Goal: Information Seeking & Learning: Learn about a topic

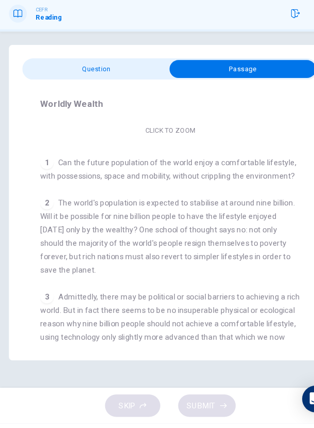
scroll to position [143, 0]
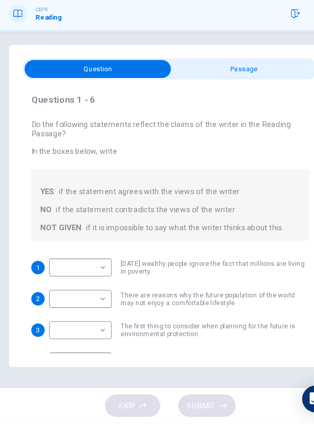
click at [97, 288] on body "This site uses cookies, as explained in our Privacy Policy . If you agree to th…" at bounding box center [157, 214] width 314 height 428
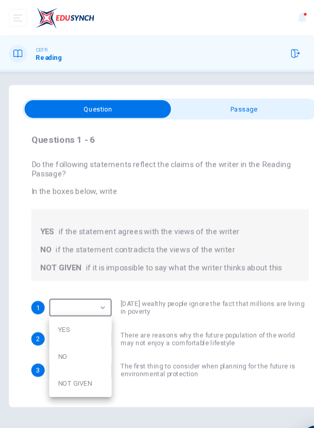
click at [264, 246] on div at bounding box center [157, 214] width 314 height 428
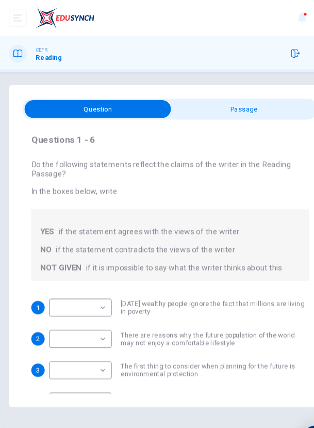
scroll to position [86, 0]
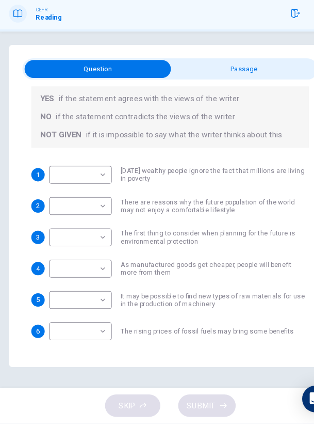
click at [53, 202] on body "This site uses cookies, as explained in our Privacy Policy . If you agree to th…" at bounding box center [157, 214] width 314 height 428
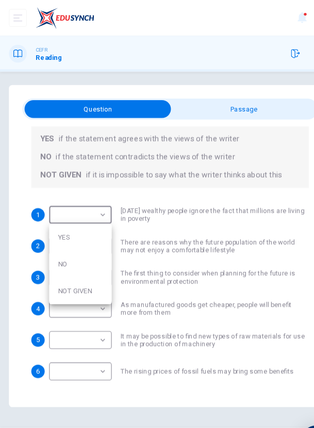
click at [62, 223] on li "YES" at bounding box center [74, 218] width 58 height 25
type input "***"
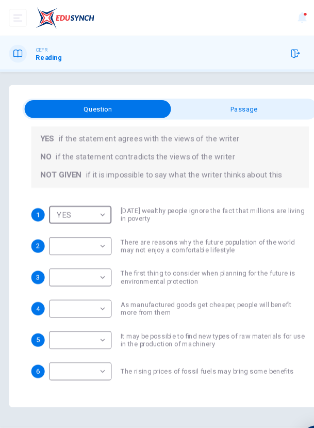
click at [60, 226] on body "This site uses cookies, as explained in our Privacy Policy . If you agree to th…" at bounding box center [157, 214] width 314 height 428
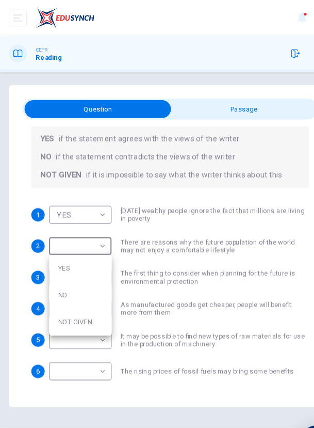
click at [55, 272] on li "NO" at bounding box center [74, 272] width 58 height 25
type input "**"
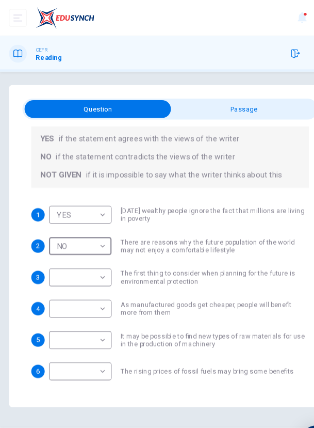
click at [53, 256] on body "This site uses cookies, as explained in our Privacy Policy . If you agree to th…" at bounding box center [157, 214] width 314 height 428
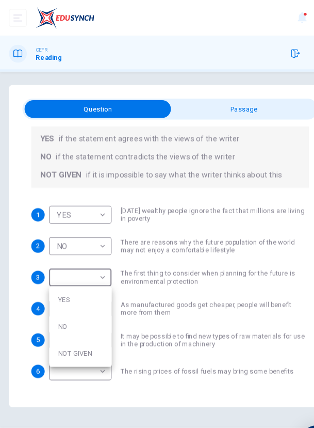
click at [55, 277] on li "YES" at bounding box center [74, 276] width 58 height 25
type input "***"
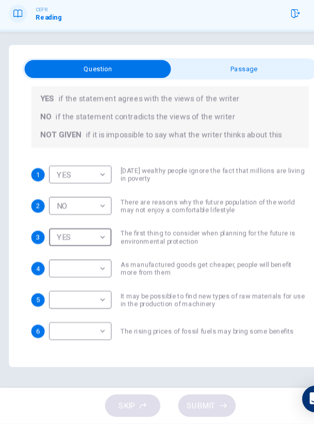
click at [51, 285] on body "This site uses cookies, as explained in our Privacy Policy . If you agree to th…" at bounding box center [157, 214] width 314 height 428
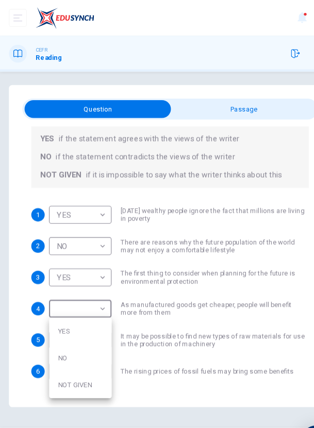
click at [59, 306] on li "YES" at bounding box center [74, 305] width 58 height 25
type input "***"
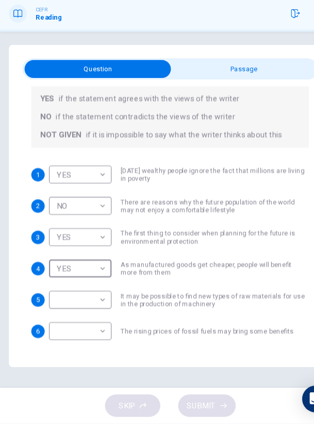
click at [59, 313] on body "This site uses cookies, as explained in our Privacy Policy . If you agree to th…" at bounding box center [157, 214] width 314 height 428
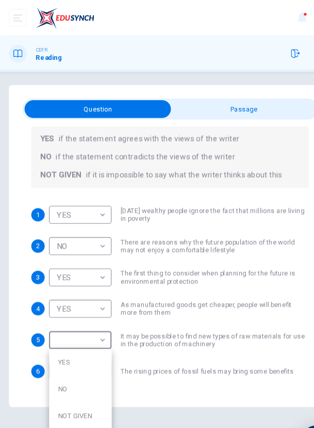
click at [62, 363] on li "NO" at bounding box center [74, 359] width 58 height 25
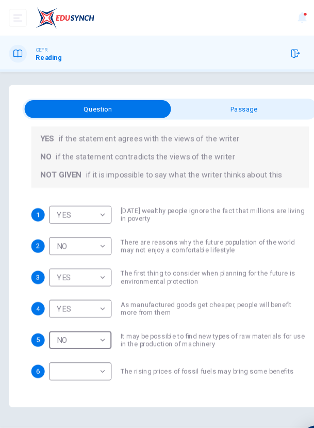
click at [70, 316] on body "This site uses cookies, as explained in our Privacy Policy . If you agree to th…" at bounding box center [157, 214] width 314 height 428
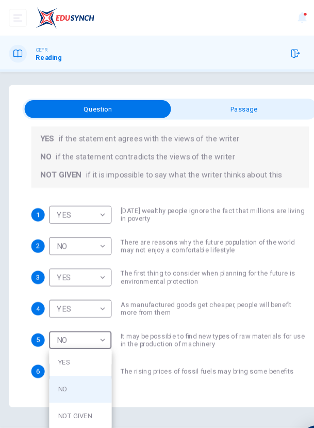
click at [66, 334] on li "YES" at bounding box center [74, 334] width 58 height 25
type input "***"
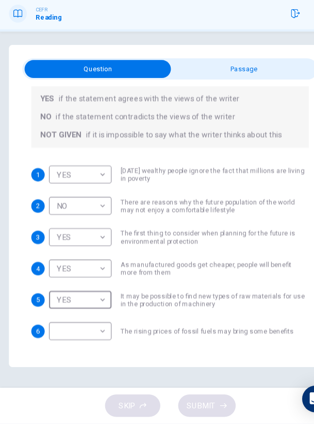
click at [61, 342] on body "This site uses cookies, as explained in our Privacy Policy . If you agree to th…" at bounding box center [157, 214] width 314 height 428
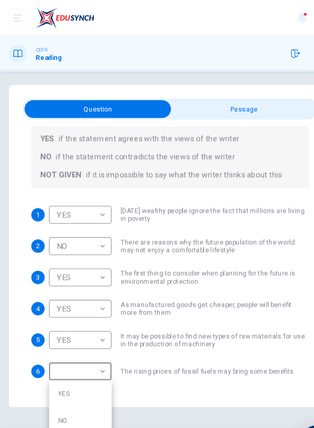
click at [58, 390] on li "NO" at bounding box center [74, 388] width 58 height 25
type input "**"
click at [204, 416] on button "SUBMIT" at bounding box center [191, 411] width 53 height 21
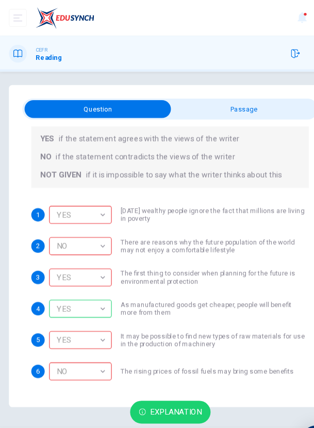
click at [262, 412] on button "NEXT" at bounding box center [276, 411] width 51 height 21
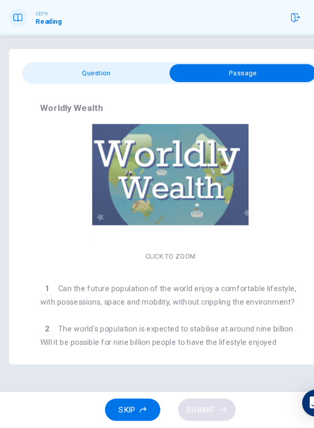
scroll to position [52, 0]
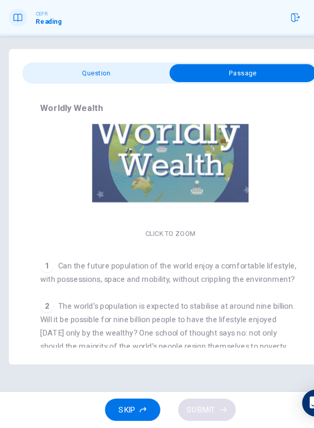
click at [145, 250] on div "Click to Zoom" at bounding box center [157, 175] width 240 height 160
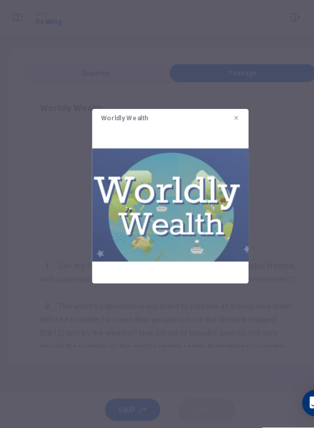
click at [112, 223] on img at bounding box center [157, 222] width 144 height 144
click at [222, 284] on img at bounding box center [157, 222] width 144 height 144
click at [254, 261] on div at bounding box center [157, 214] width 314 height 428
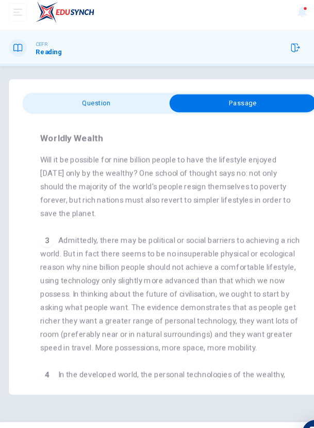
scroll to position [227, 0]
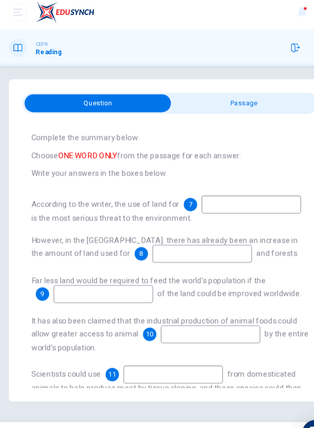
click at [163, 112] on div "Questions 7 - 12 Complete the summary below. Choose ONE WORD ONLY from the pass…" at bounding box center [157, 236] width 273 height 253
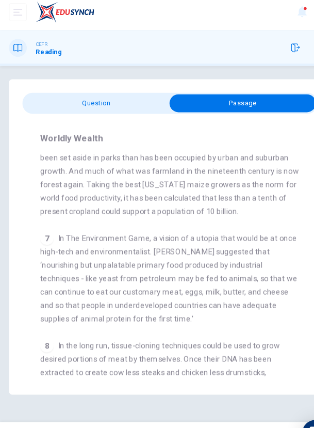
scroll to position [738, 0]
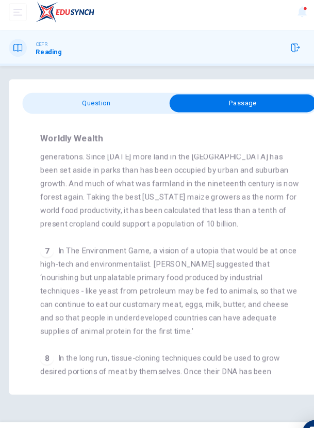
click at [277, 240] on div "7 In The Environment Game, a vision of a utopia that would be at once high-tech…" at bounding box center [157, 273] width 240 height 87
click at [137, 417] on button "SKIP" at bounding box center [122, 411] width 51 height 21
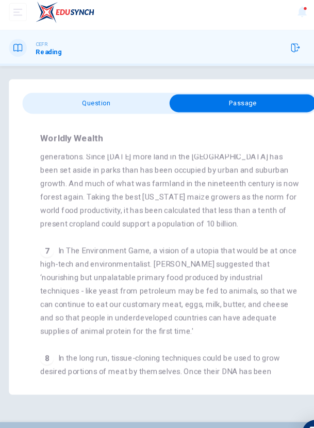
click at [267, 412] on span "NEXT" at bounding box center [271, 411] width 18 height 13
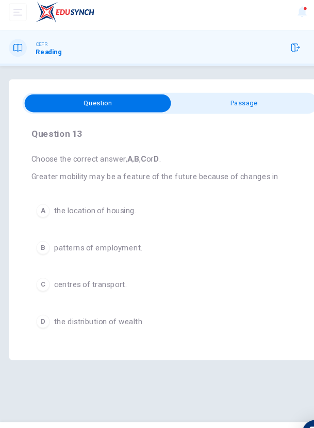
click at [42, 270] on div "C" at bounding box center [40, 268] width 12 height 12
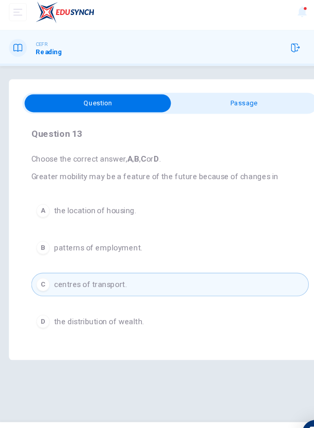
click at [209, 418] on button "SUBMIT" at bounding box center [191, 411] width 53 height 21
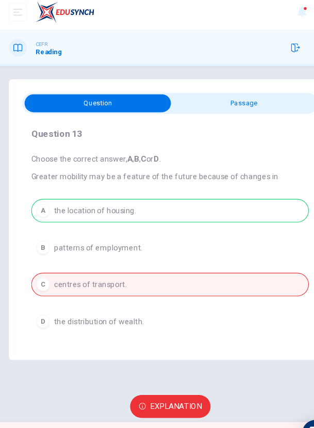
click at [266, 413] on span "NEXT" at bounding box center [271, 411] width 18 height 13
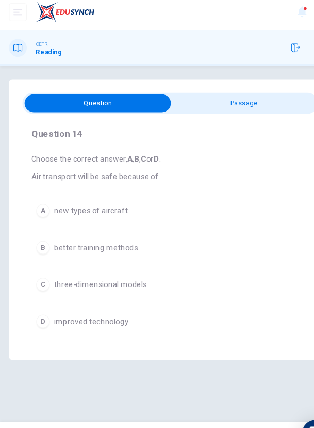
click at [30, 301] on button "D improved technology." at bounding box center [157, 302] width 256 height 22
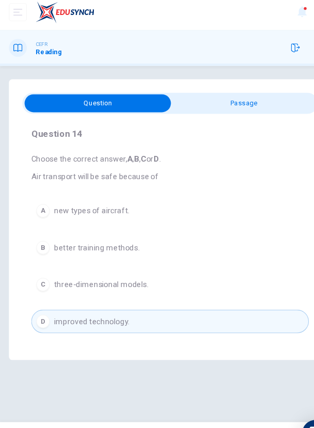
click at [195, 416] on span "SUBMIT" at bounding box center [186, 411] width 26 height 13
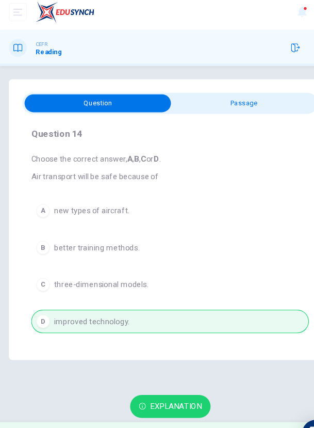
click at [262, 414] on span "NEXT" at bounding box center [271, 411] width 18 height 13
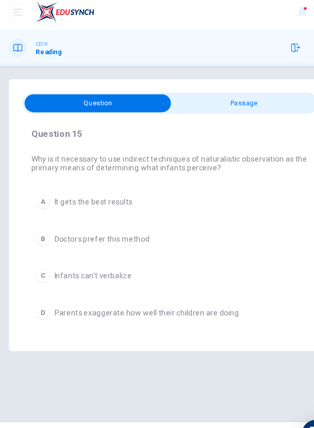
click at [269, 400] on div "SKIP SUBMIT" at bounding box center [157, 411] width 314 height 33
click at [43, 194] on div "A" at bounding box center [40, 191] width 12 height 12
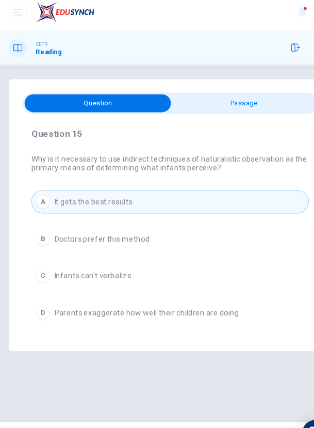
click at [210, 414] on button "SUBMIT" at bounding box center [191, 411] width 53 height 21
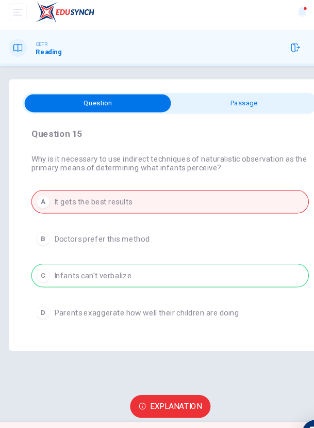
click at [261, 419] on button "NEXT" at bounding box center [276, 411] width 51 height 21
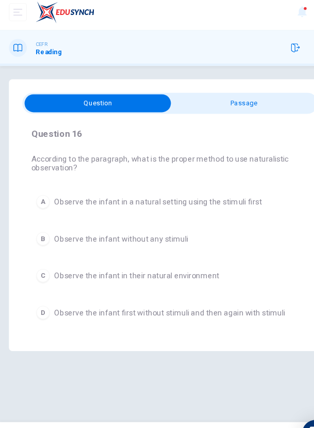
click at [39, 258] on div "C" at bounding box center [40, 259] width 12 height 12
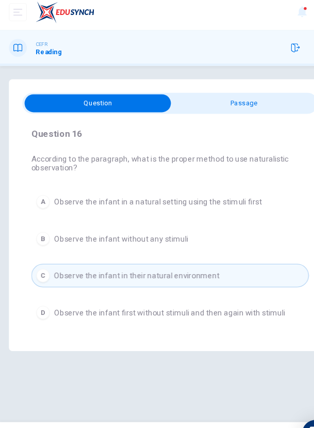
click at [205, 408] on button "SUBMIT" at bounding box center [191, 411] width 53 height 21
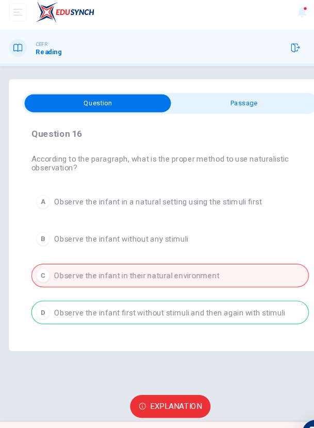
click at [263, 412] on span "NEXT" at bounding box center [271, 411] width 18 height 13
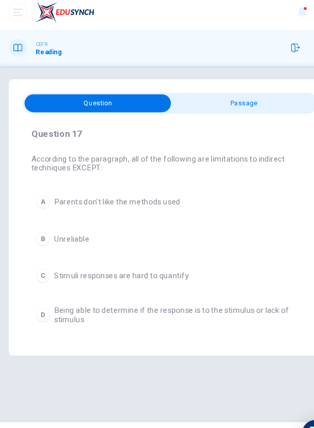
click at [39, 258] on div "C" at bounding box center [40, 259] width 12 height 12
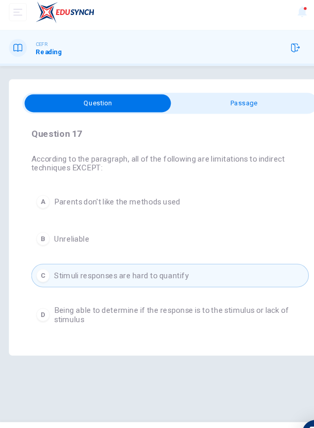
click at [207, 415] on button "SUBMIT" at bounding box center [191, 411] width 53 height 21
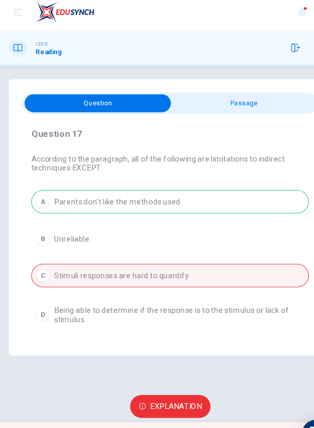
click at [258, 420] on button "NEXT" at bounding box center [276, 411] width 51 height 21
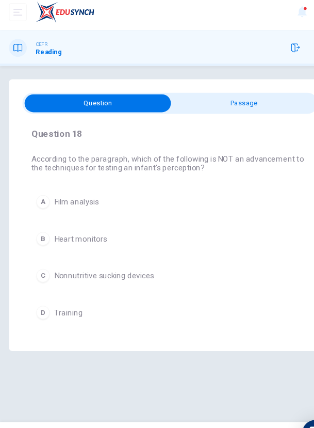
click at [37, 193] on div "A" at bounding box center [40, 191] width 12 height 12
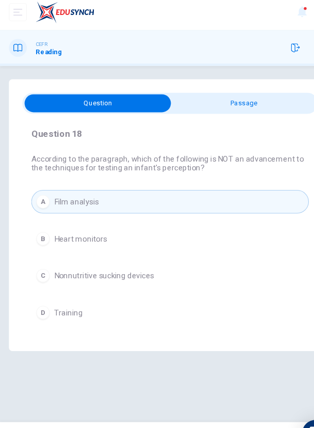
click at [217, 413] on button "SUBMIT" at bounding box center [191, 411] width 53 height 21
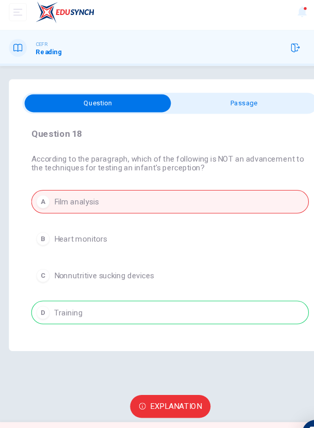
click at [261, 410] on button "NEXT" at bounding box center [276, 411] width 51 height 21
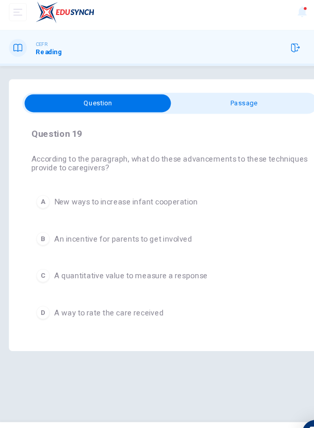
click at [35, 230] on button "B An incentive for parents to get involved" at bounding box center [157, 226] width 256 height 22
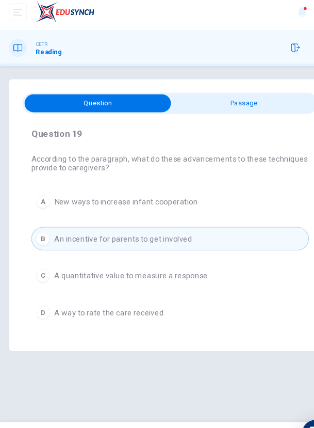
click at [188, 415] on span "SUBMIT" at bounding box center [186, 411] width 26 height 13
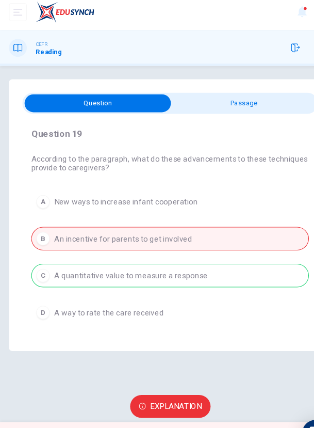
click at [186, 388] on button "Explanation" at bounding box center [157, 380] width 74 height 21
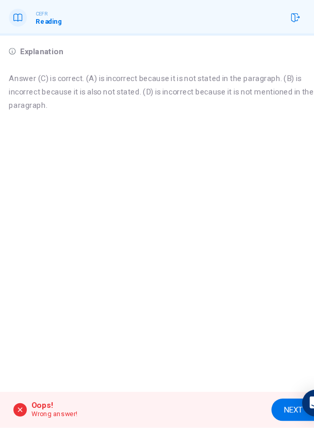
scroll to position [0, 0]
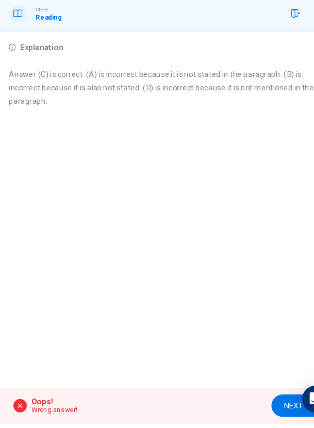
click at [1, 85] on div "Explanation Answer (C) is correct. (A) is incorrect because it is not stated in…" at bounding box center [157, 230] width 314 height 329
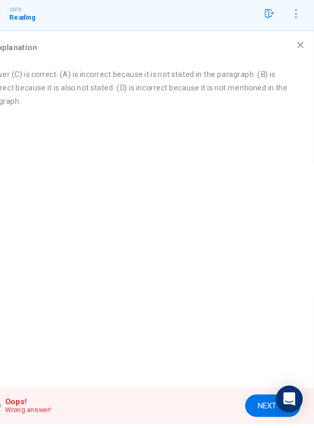
click at [302, 78] on icon at bounding box center [302, 79] width 6 height 6
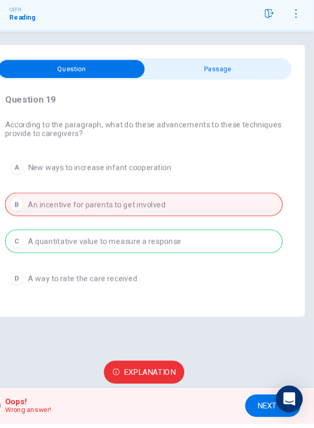
click at [275, 416] on span "NEXT" at bounding box center [271, 411] width 18 height 13
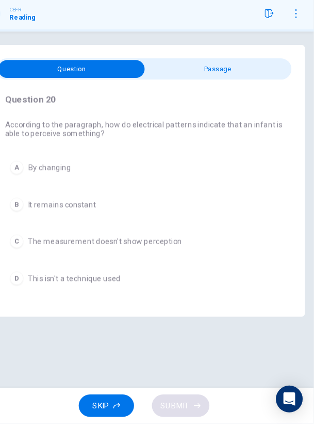
click at [38, 194] on div "A" at bounding box center [40, 191] width 12 height 12
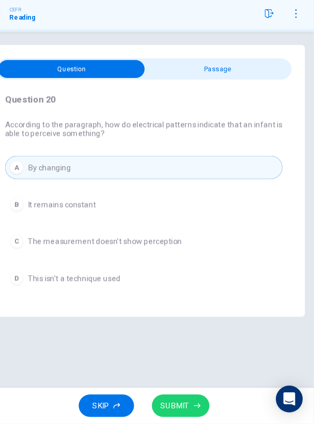
click at [202, 412] on button "SUBMIT" at bounding box center [191, 411] width 53 height 21
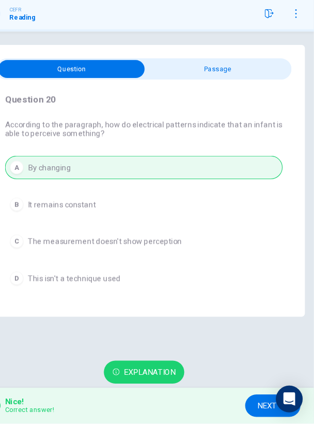
click at [268, 412] on span "NEXT" at bounding box center [271, 411] width 18 height 13
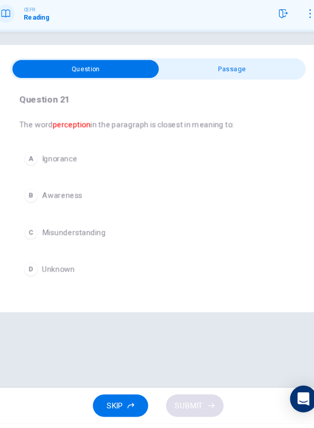
click at [39, 222] on div "B" at bounding box center [40, 217] width 12 height 12
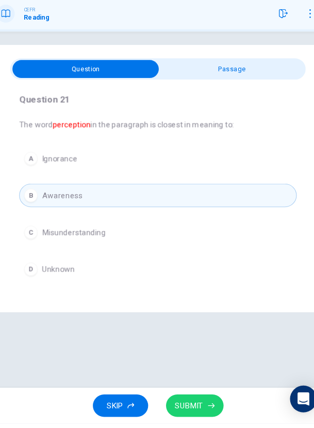
click at [202, 413] on button "SUBMIT" at bounding box center [191, 411] width 53 height 21
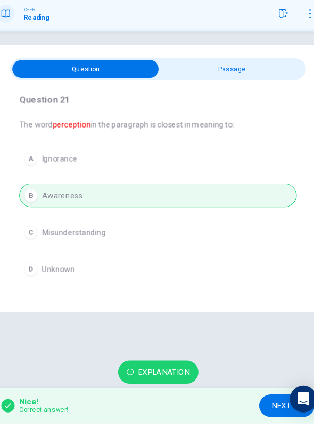
click at [267, 412] on span "NEXT" at bounding box center [271, 411] width 18 height 13
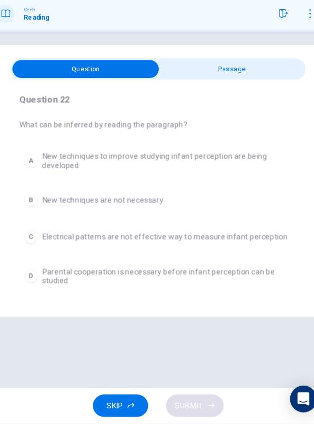
click at [40, 295] on div "D" at bounding box center [40, 291] width 12 height 12
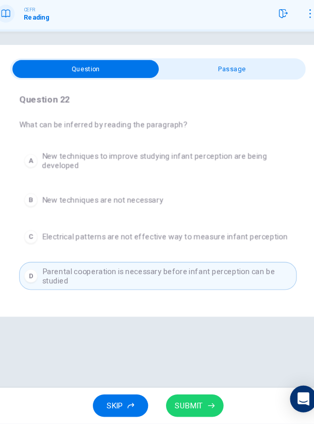
click at [207, 407] on button "SUBMIT" at bounding box center [191, 411] width 53 height 21
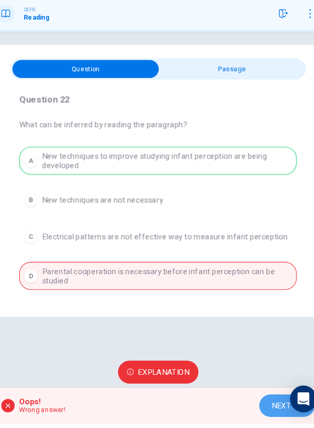
click at [257, 415] on button "NEXT" at bounding box center [276, 411] width 51 height 21
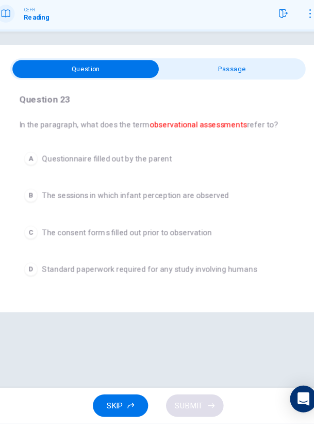
click at [37, 188] on div "A" at bounding box center [40, 183] width 12 height 12
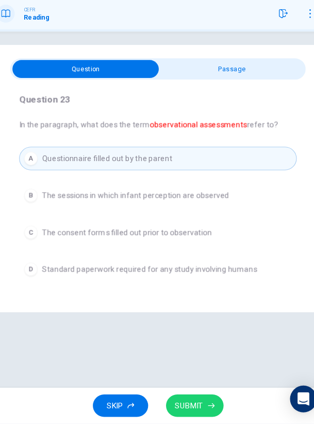
click at [37, 290] on button "D Standard paperwork required for any study involving humans" at bounding box center [157, 285] width 256 height 22
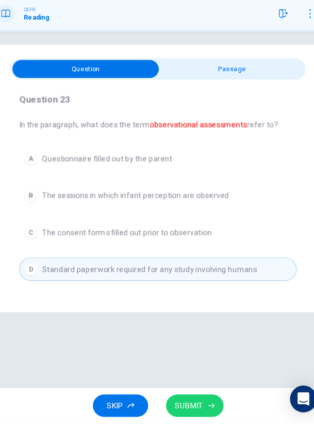
click at [206, 417] on button "SUBMIT" at bounding box center [191, 411] width 53 height 21
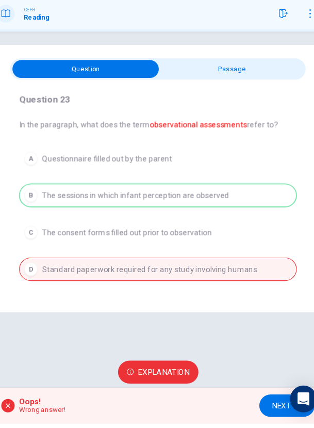
click at [272, 411] on span "NEXT" at bounding box center [271, 411] width 18 height 13
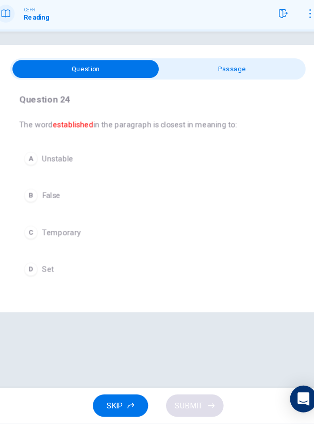
click at [299, 261] on div "Question 24 The word established in the paragraph is closest in meaning to: A U…" at bounding box center [157, 201] width 298 height 247
